Goal: Check status: Check status

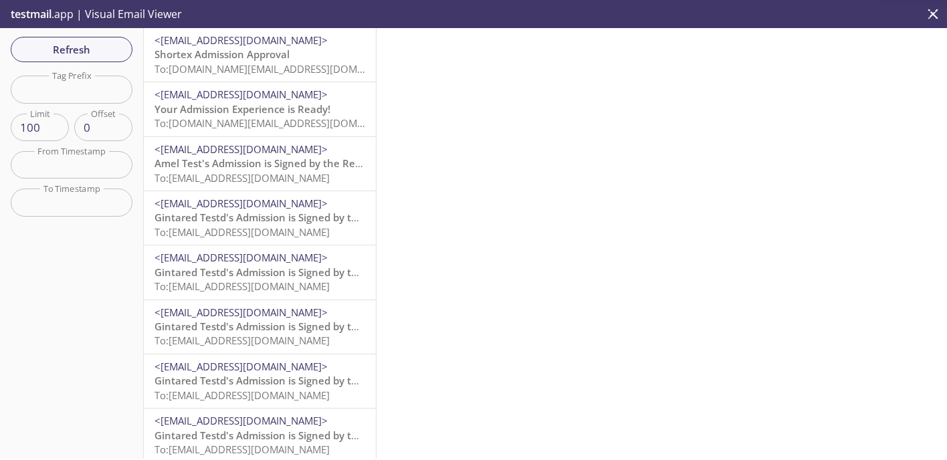
scroll to position [251, 0]
click at [81, 55] on span "Refresh" at bounding box center [71, 49] width 100 height 17
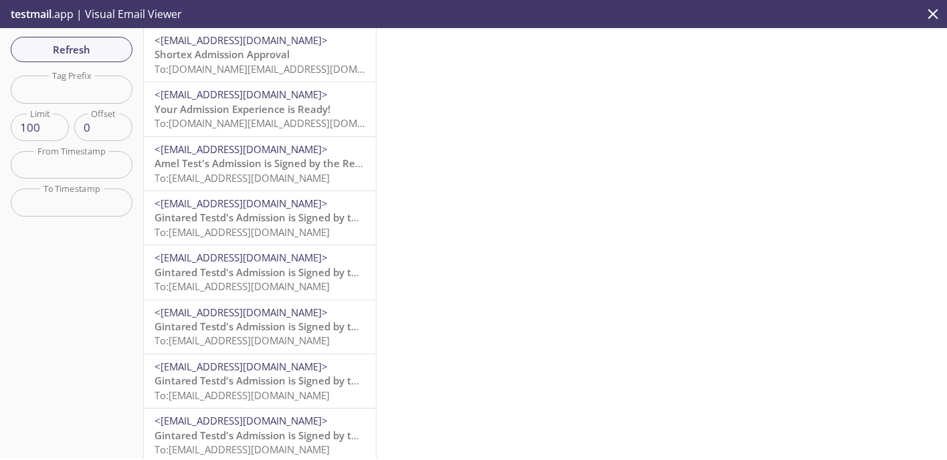
click at [81, 55] on span "Refresh" at bounding box center [71, 49] width 100 height 17
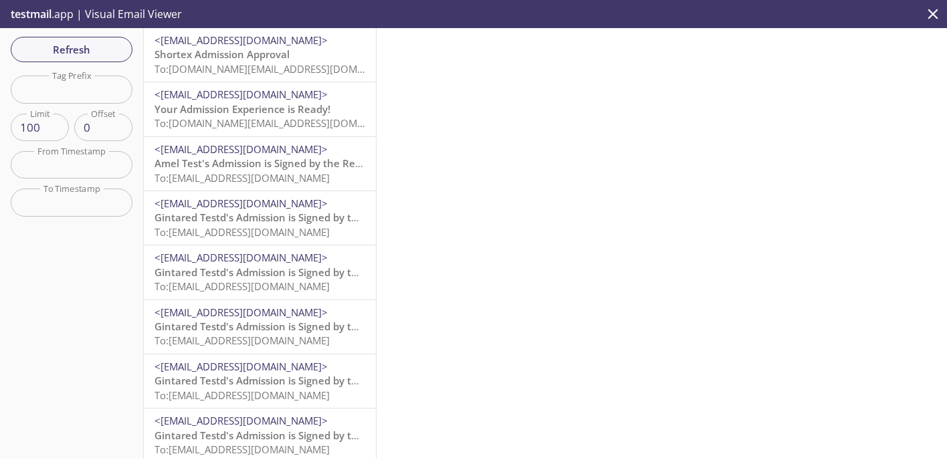
click at [81, 55] on span "Refresh" at bounding box center [71, 49] width 100 height 17
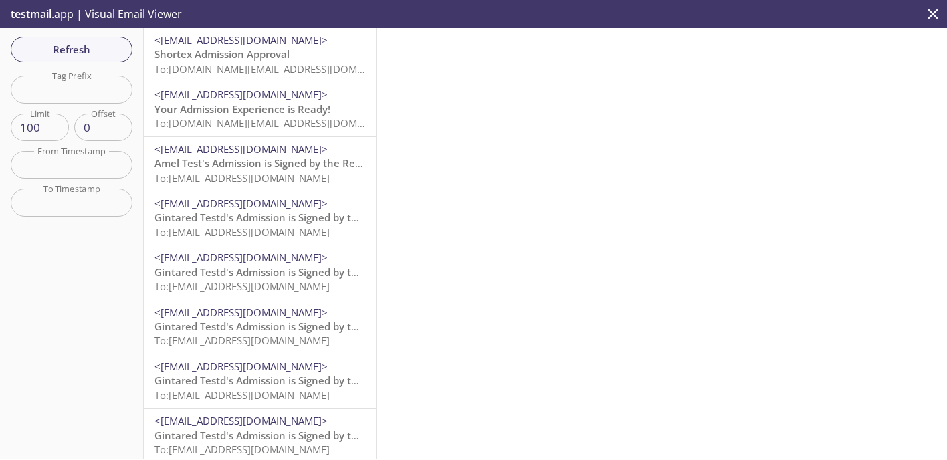
click at [81, 55] on span "Refresh" at bounding box center [71, 49] width 100 height 17
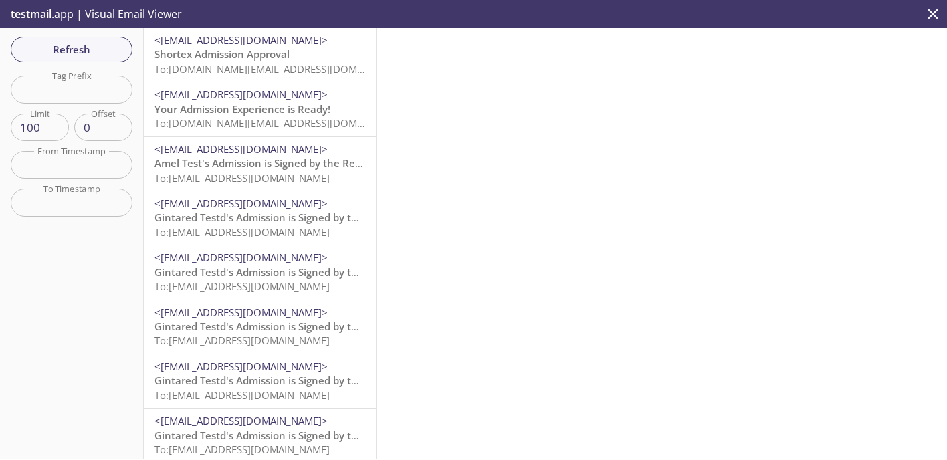
click at [81, 55] on span "Refresh" at bounding box center [71, 49] width 100 height 17
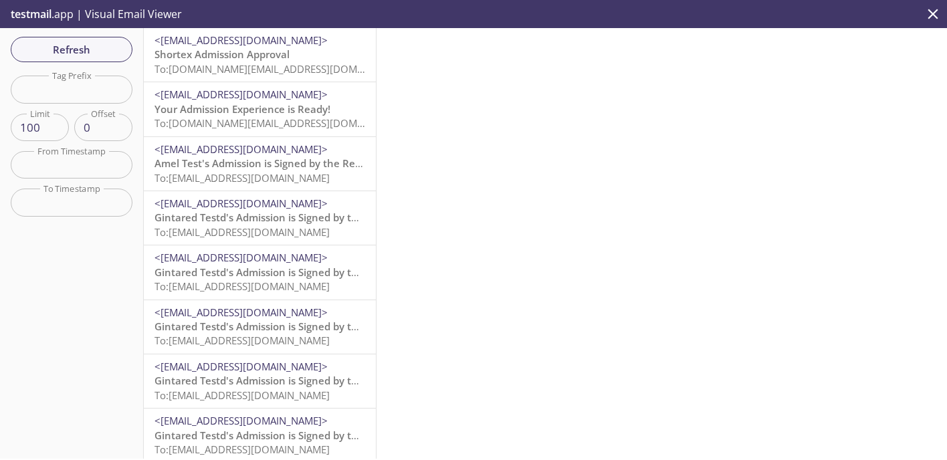
click at [81, 55] on span "Refresh" at bounding box center [71, 49] width 100 height 17
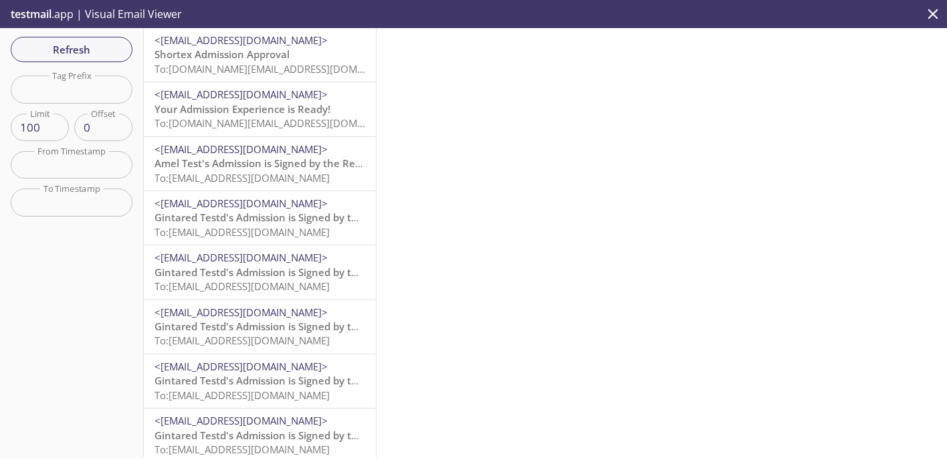
click at [81, 55] on span "Refresh" at bounding box center [71, 49] width 100 height 17
